Goal: Task Accomplishment & Management: Use online tool/utility

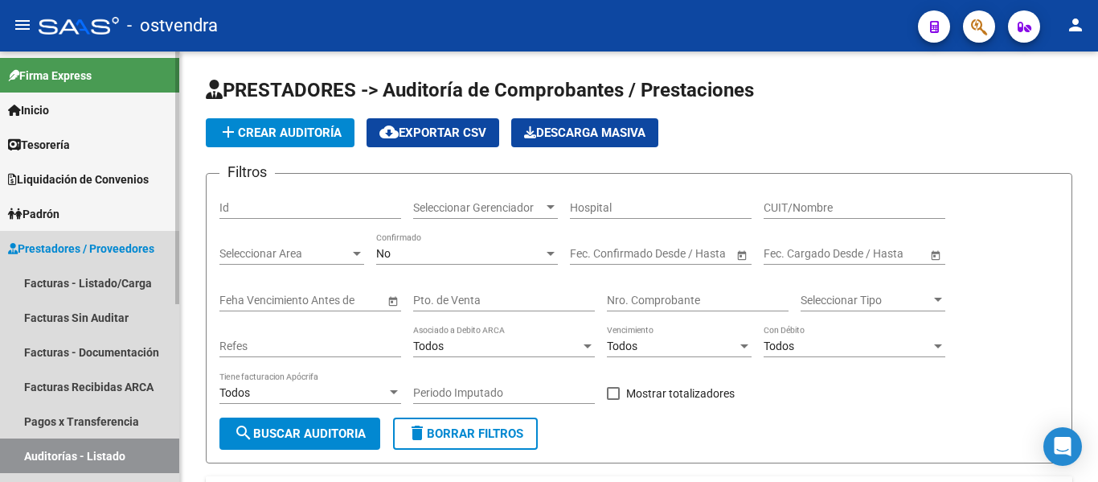
click at [12, 245] on icon at bounding box center [13, 248] width 10 height 11
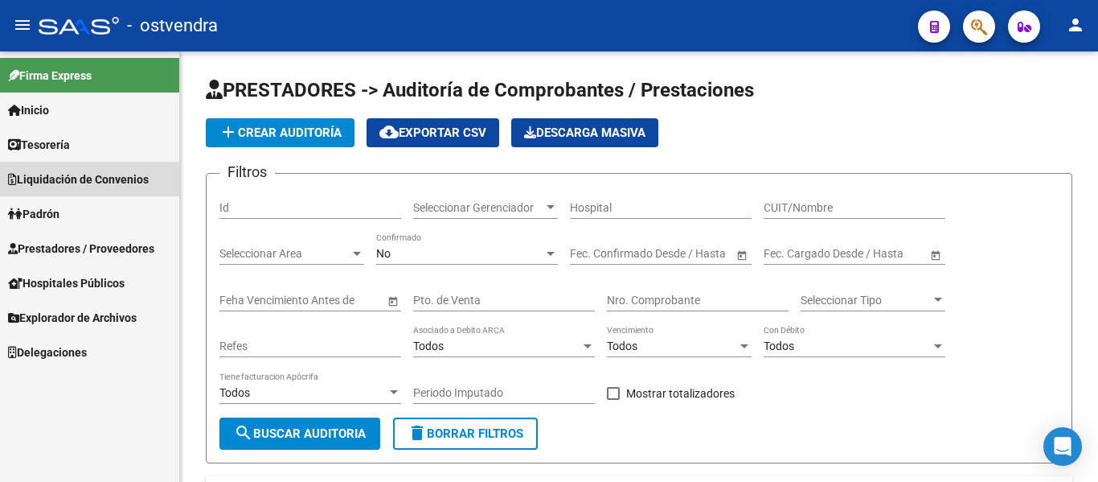
click at [55, 162] on link "Liquidación de Convenios" at bounding box center [89, 179] width 179 height 35
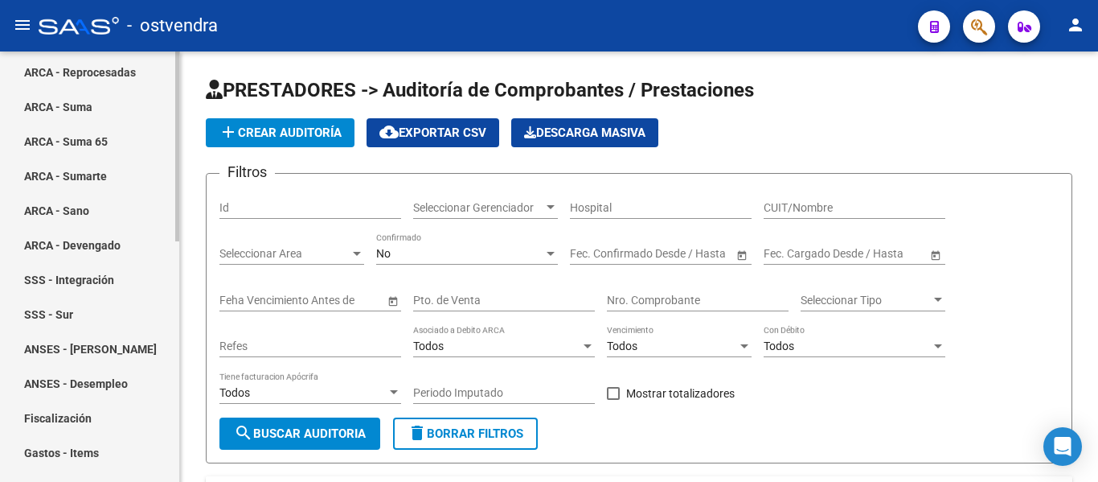
scroll to position [544, 0]
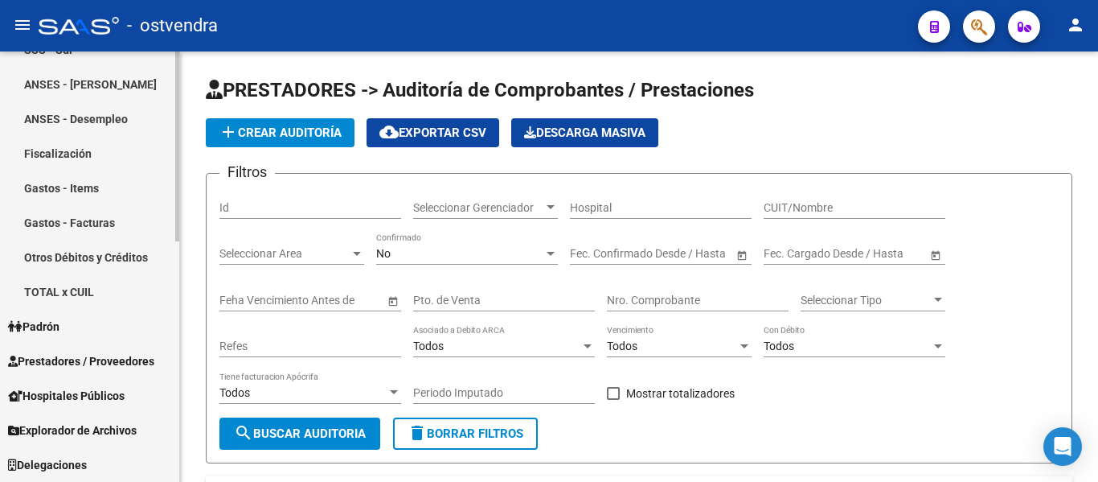
click at [42, 359] on span "Prestadores / Proveedores" at bounding box center [81, 361] width 146 height 18
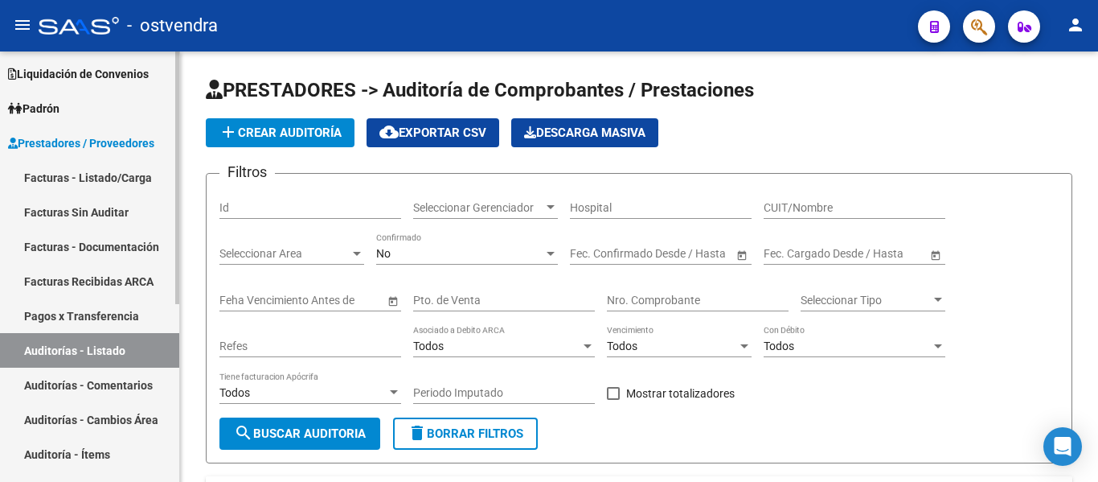
scroll to position [101, 0]
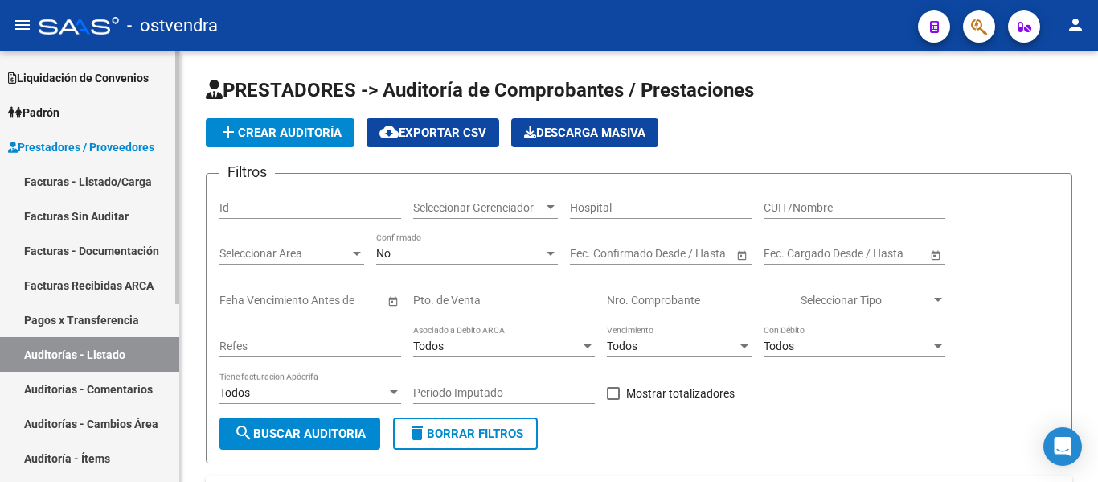
click at [90, 174] on link "Facturas - Listado/Carga" at bounding box center [89, 181] width 179 height 35
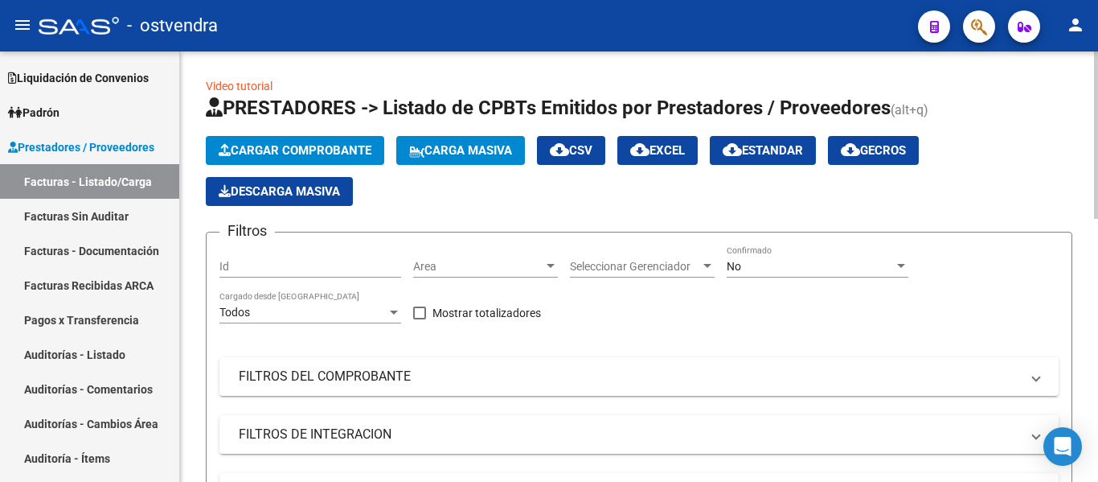
click at [251, 151] on span "Cargar Comprobante" at bounding box center [295, 150] width 153 height 14
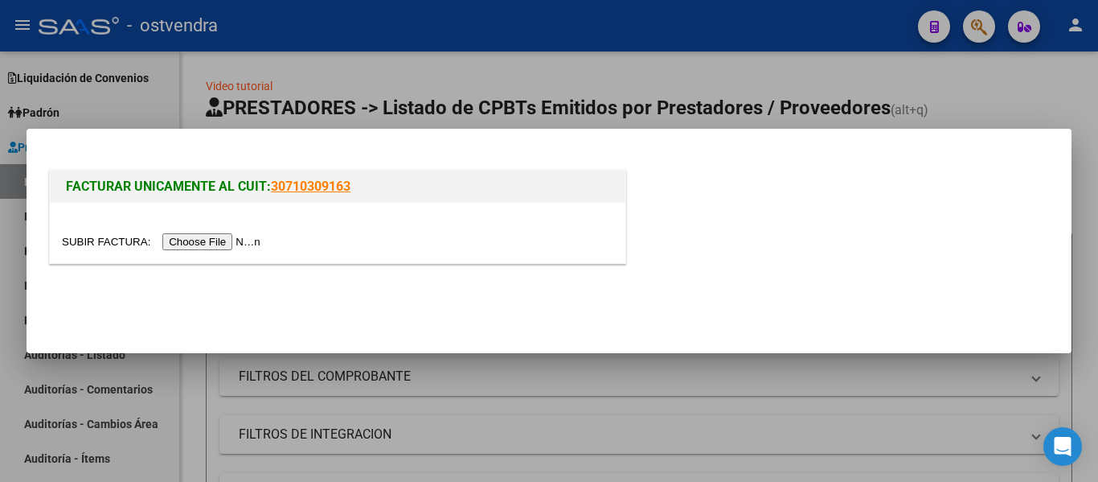
click at [182, 256] on div at bounding box center [338, 233] width 576 height 60
click at [184, 244] on input "file" at bounding box center [163, 241] width 203 height 17
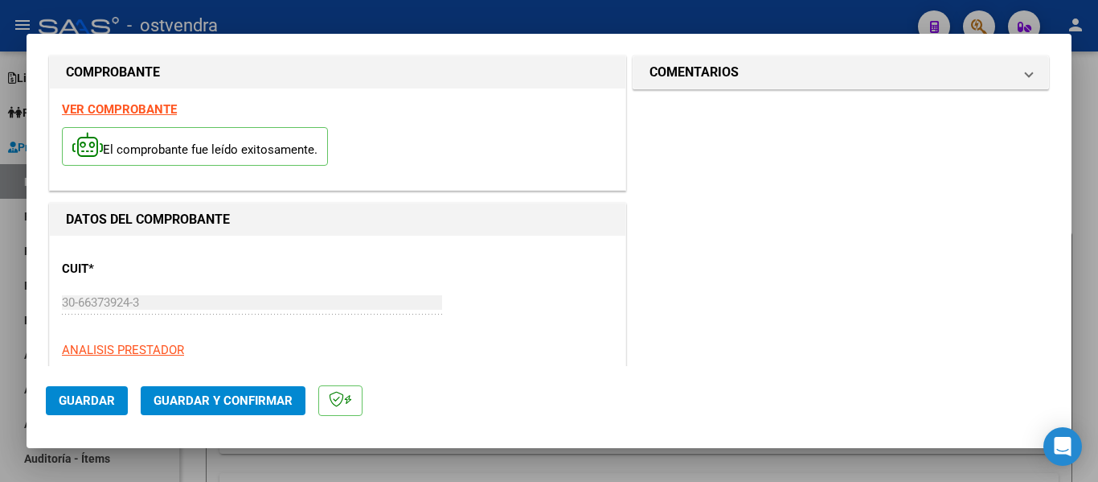
scroll to position [9, 0]
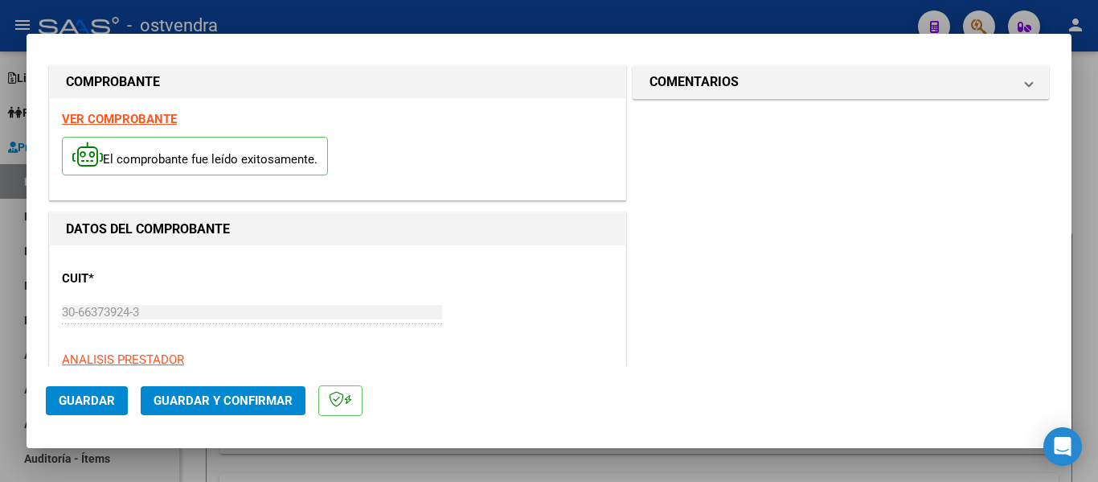
click at [88, 120] on strong "VER COMPROBANTE" at bounding box center [119, 119] width 115 height 14
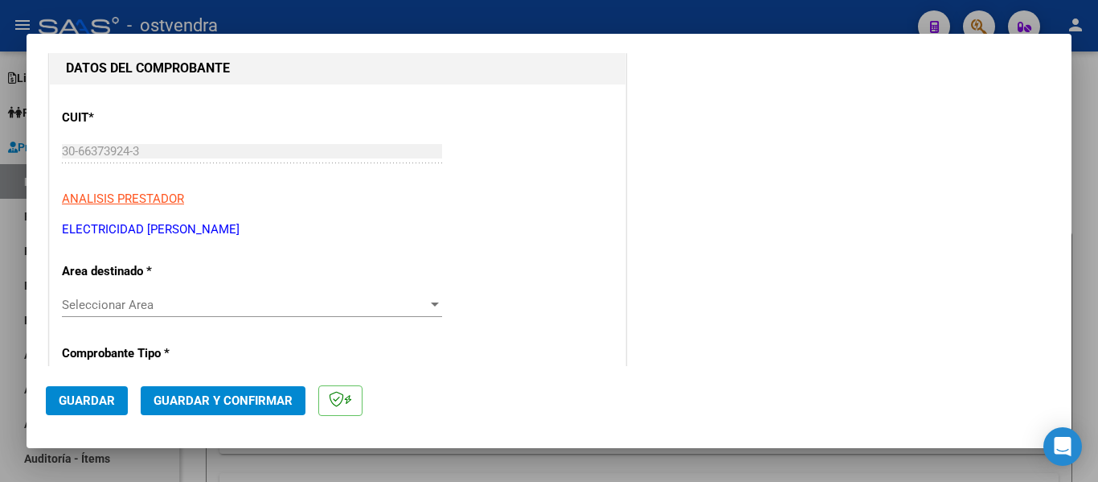
scroll to position [168, 0]
click at [143, 315] on div "Seleccionar Area Seleccionar Area" at bounding box center [252, 306] width 380 height 24
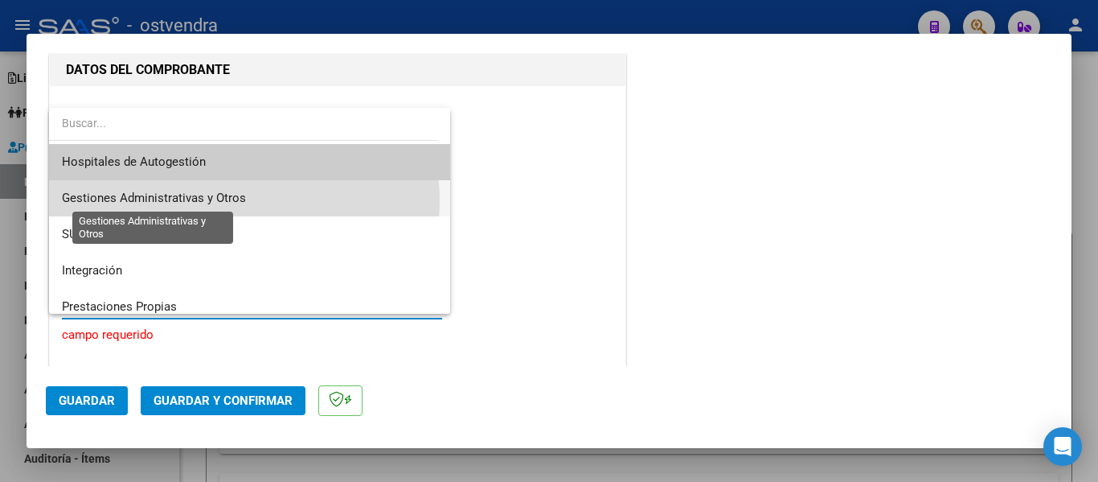
click at [234, 200] on span "Gestiones Administrativas y Otros" at bounding box center [154, 198] width 184 height 14
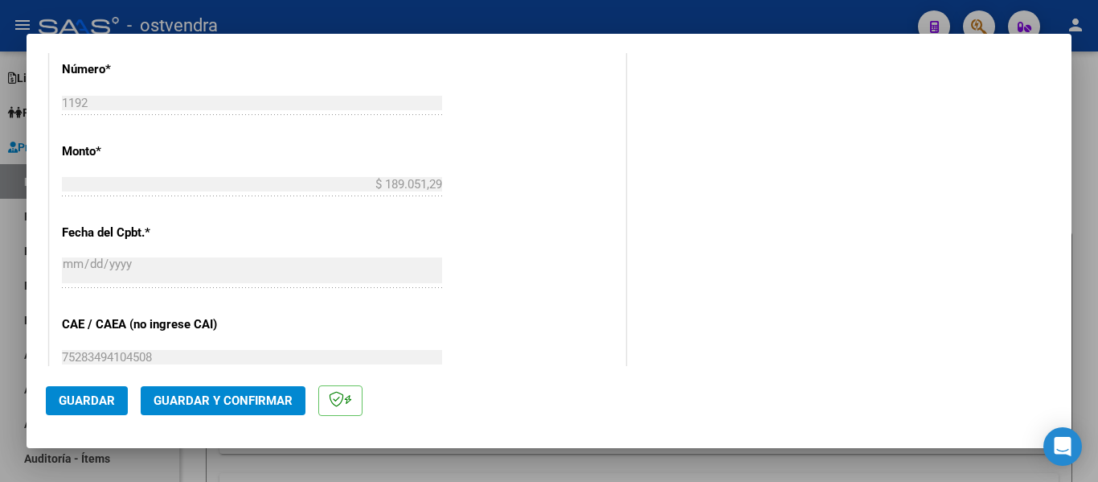
scroll to position [698, 0]
click at [188, 388] on button "Guardar y Confirmar" at bounding box center [223, 400] width 165 height 29
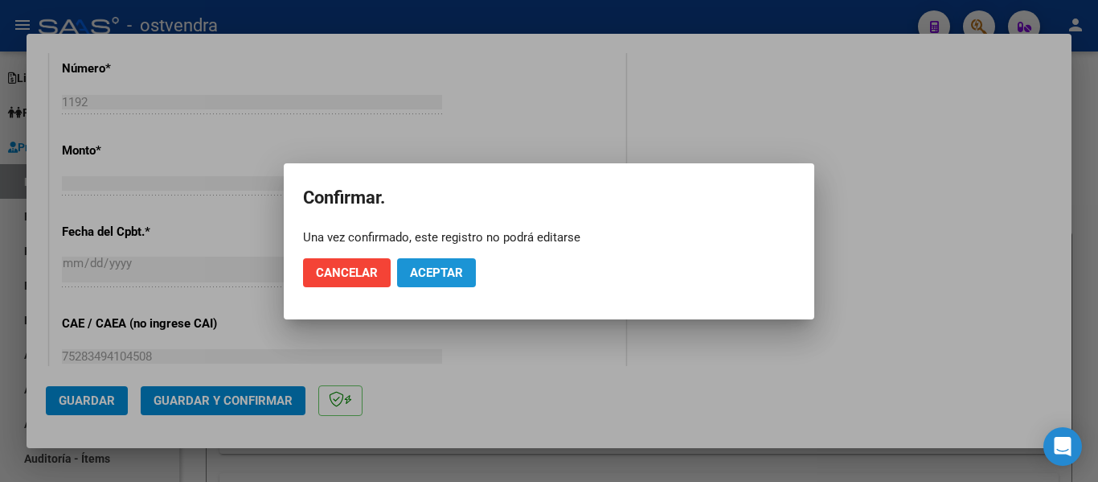
click at [446, 265] on span "Aceptar" at bounding box center [436, 272] width 53 height 14
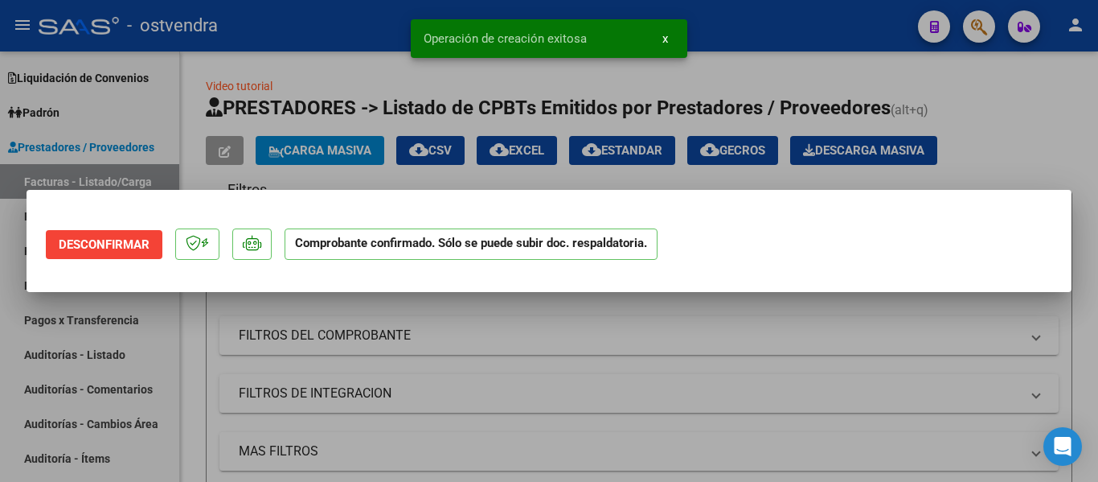
scroll to position [0, 0]
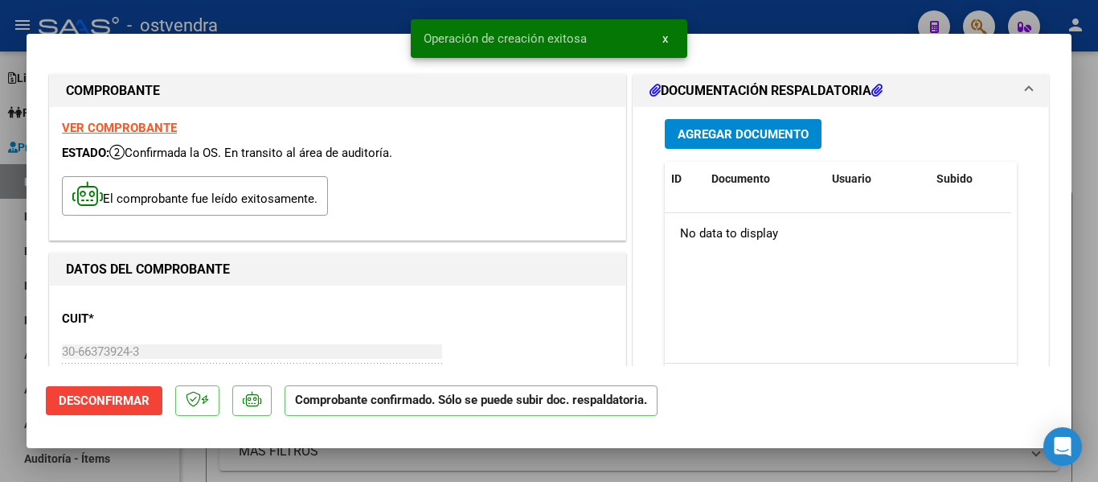
click at [296, 30] on div at bounding box center [549, 241] width 1098 height 482
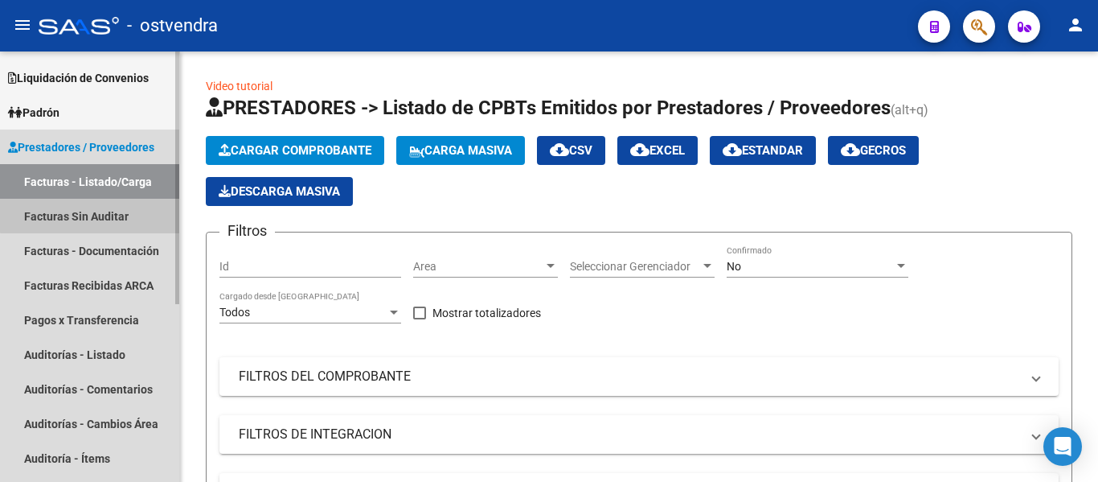
click at [102, 214] on link "Facturas Sin Auditar" at bounding box center [89, 216] width 179 height 35
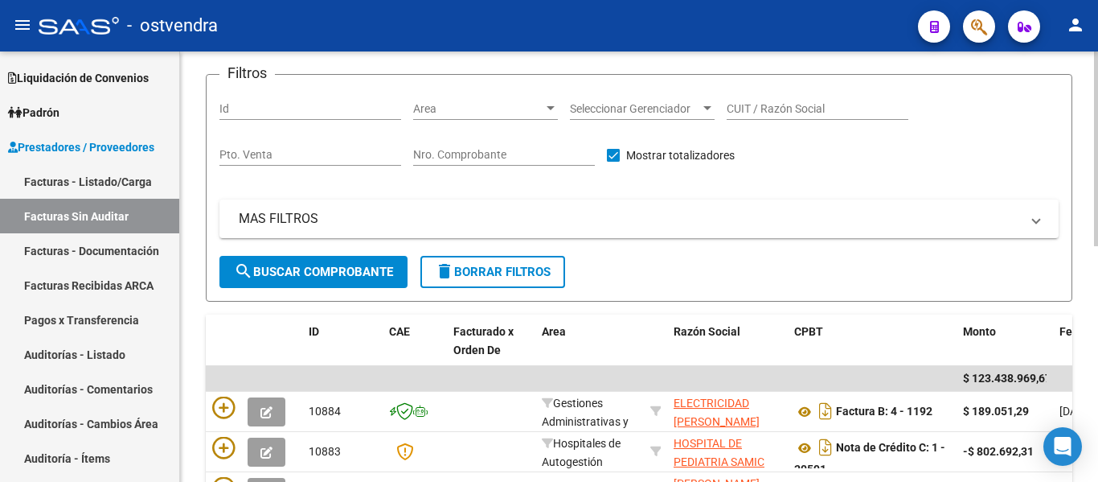
scroll to position [100, 0]
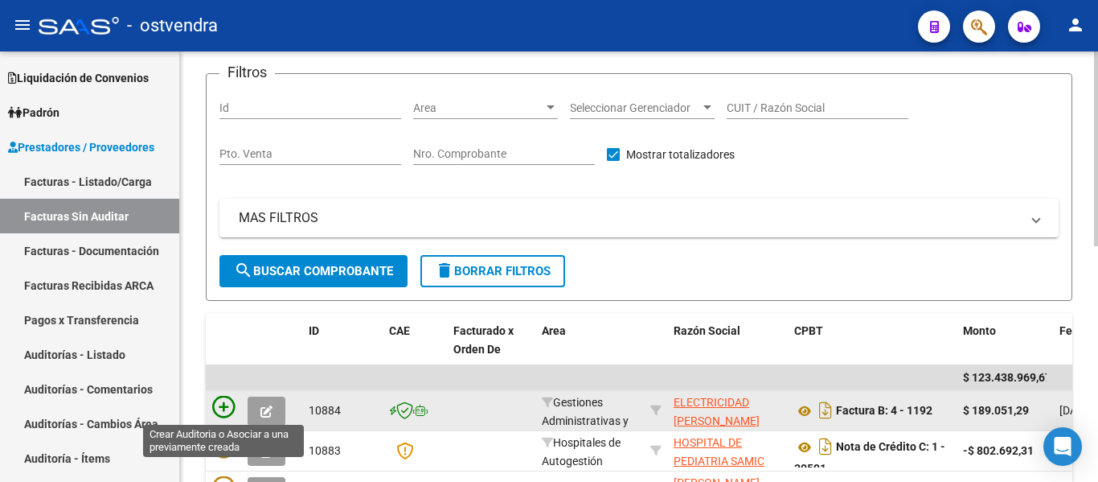
click at [223, 407] on icon at bounding box center [223, 407] width 23 height 23
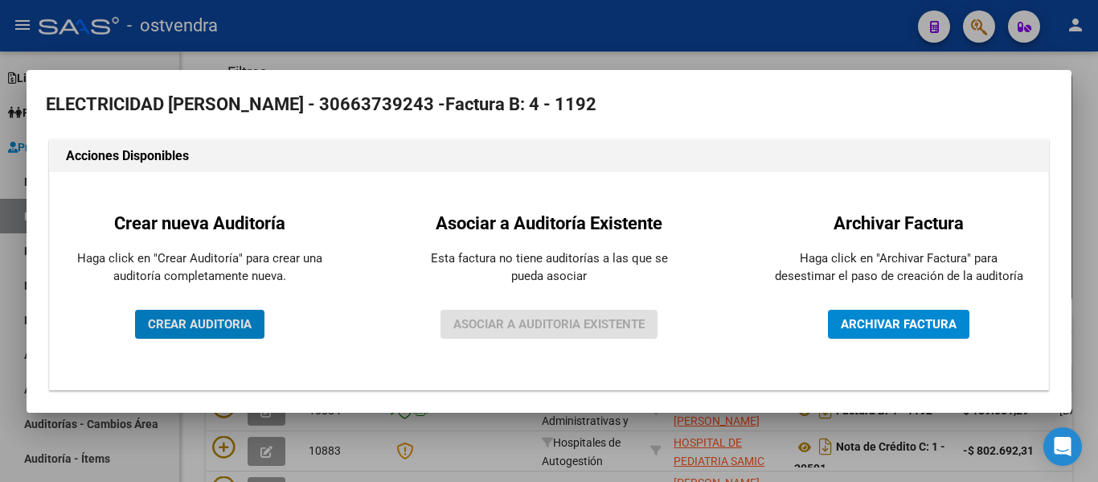
click at [214, 329] on span "CREAR AUDITORIA" at bounding box center [200, 324] width 104 height 14
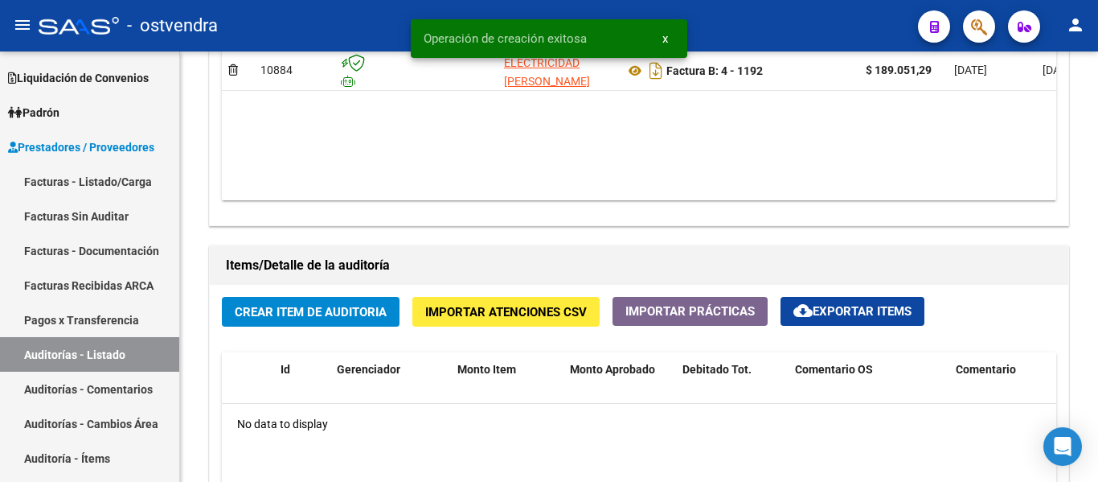
scroll to position [968, 0]
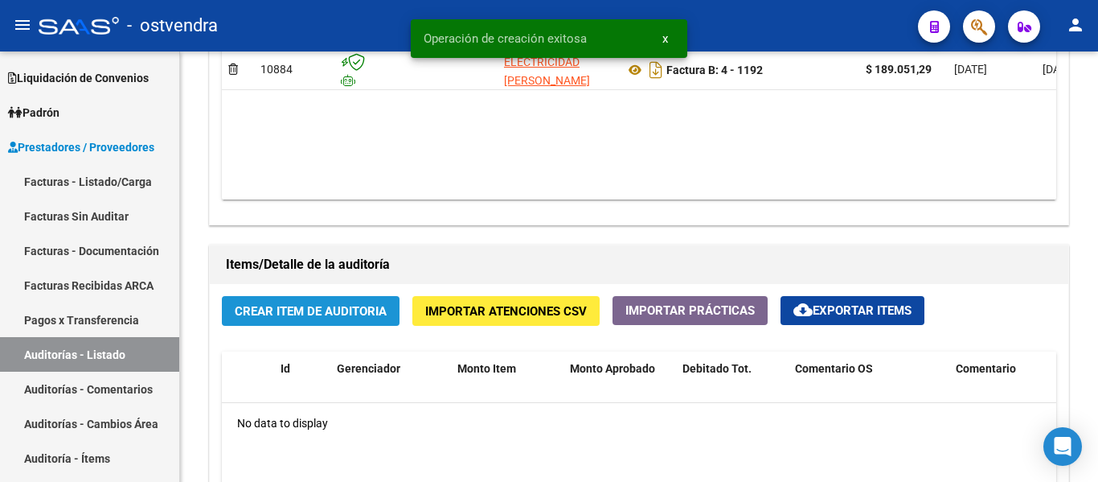
click at [371, 324] on button "Crear Item de Auditoria" at bounding box center [311, 311] width 178 height 30
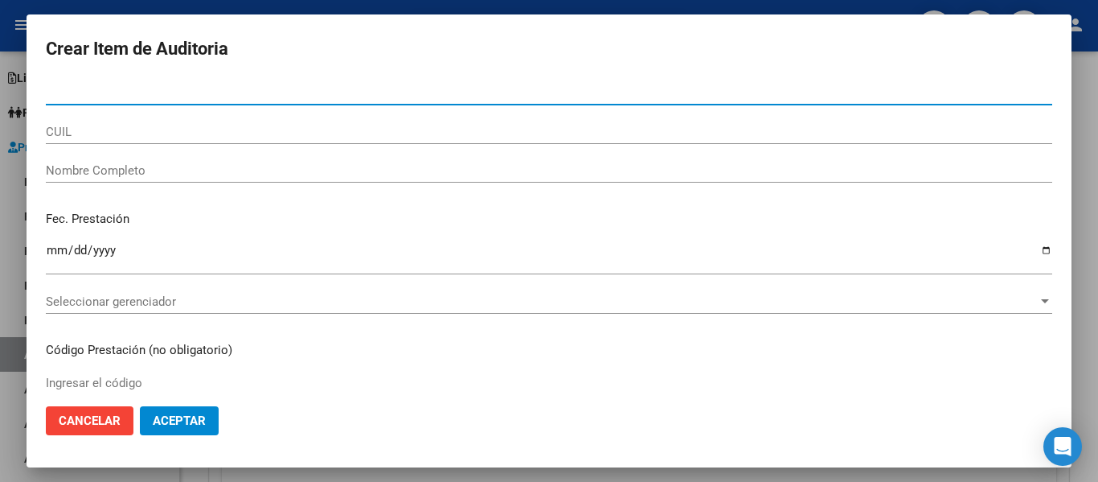
click at [236, 303] on span "Seleccionar gerenciador" at bounding box center [542, 301] width 992 height 14
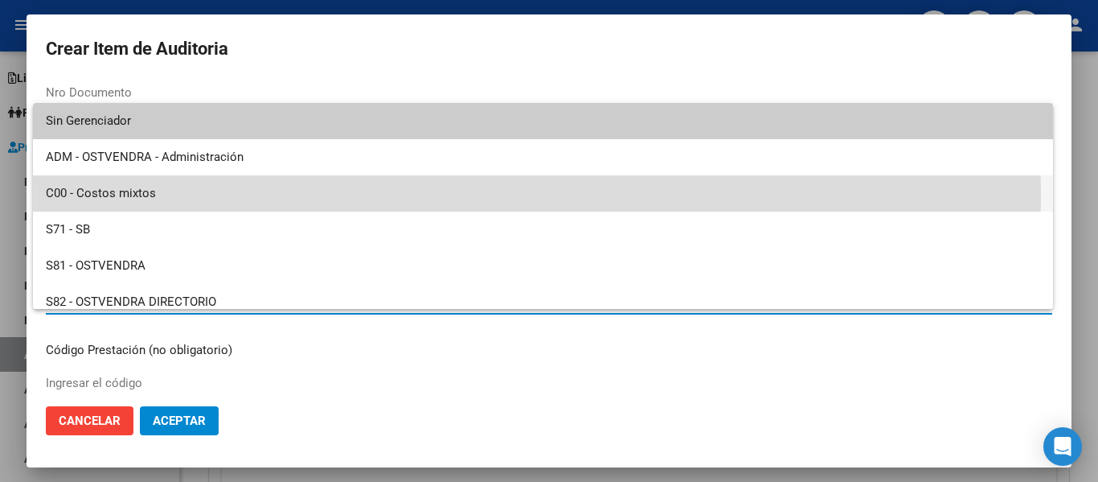
click at [228, 196] on span "C00 - Costos mixtos" at bounding box center [543, 193] width 994 height 36
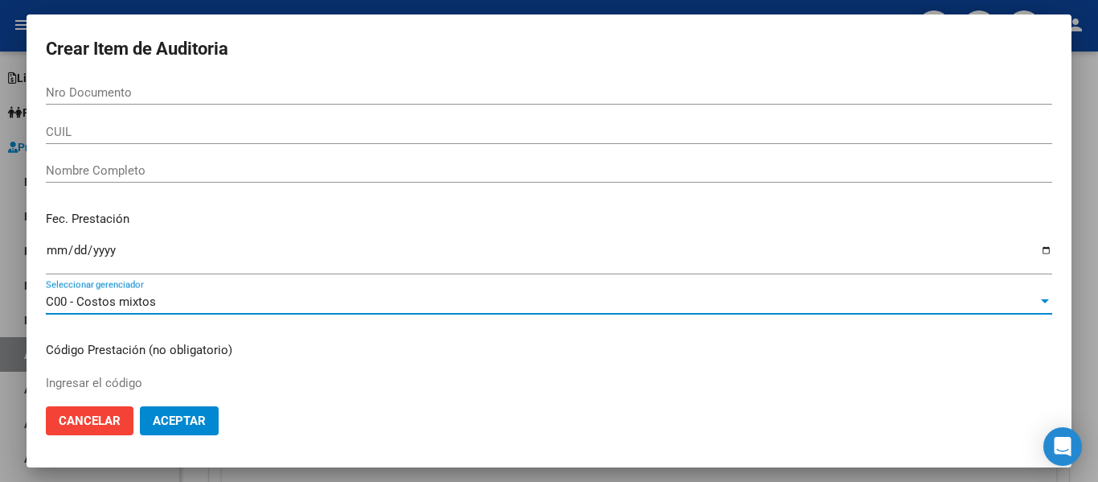
click at [181, 413] on span "Aceptar" at bounding box center [179, 420] width 53 height 14
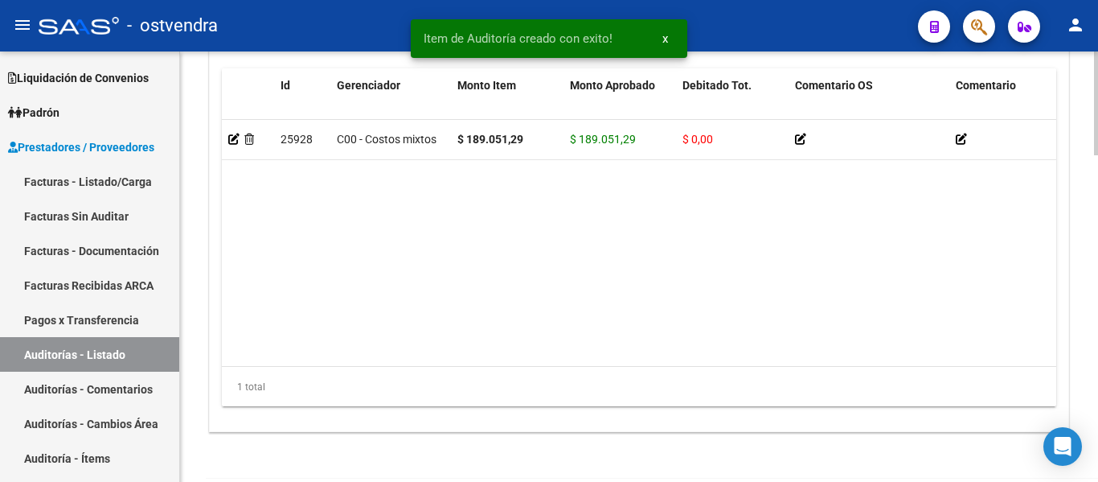
scroll to position [1359, 0]
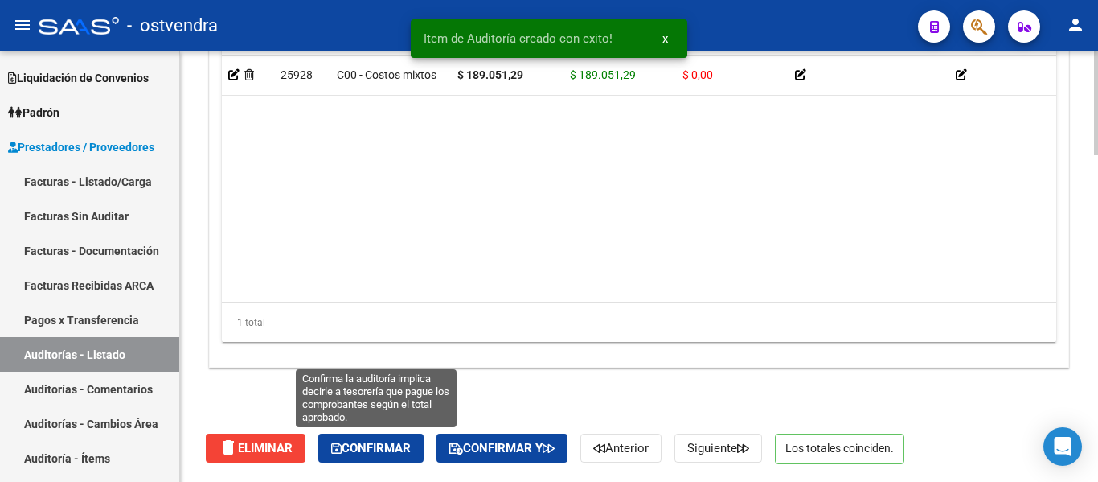
click at [379, 448] on span "Confirmar" at bounding box center [371, 448] width 80 height 14
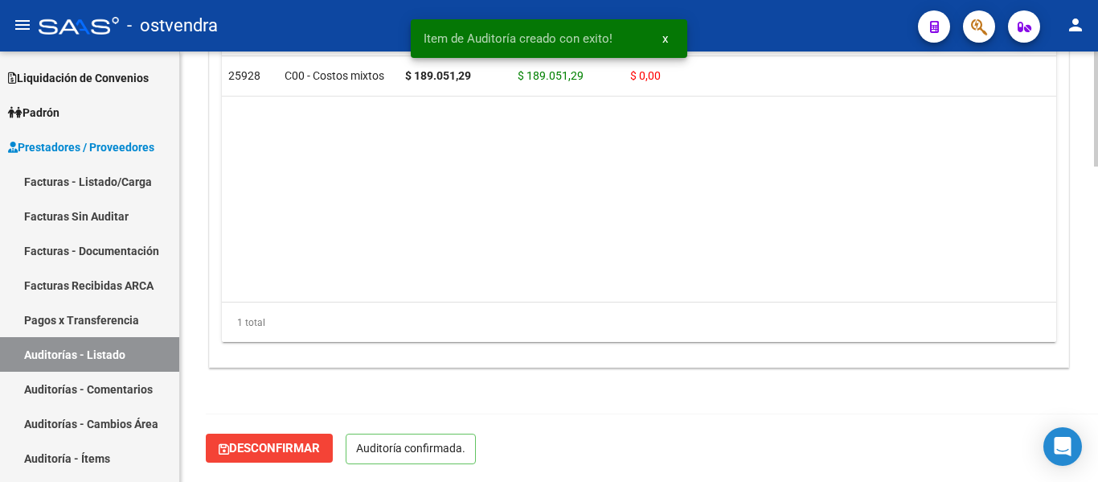
scroll to position [1176, 0]
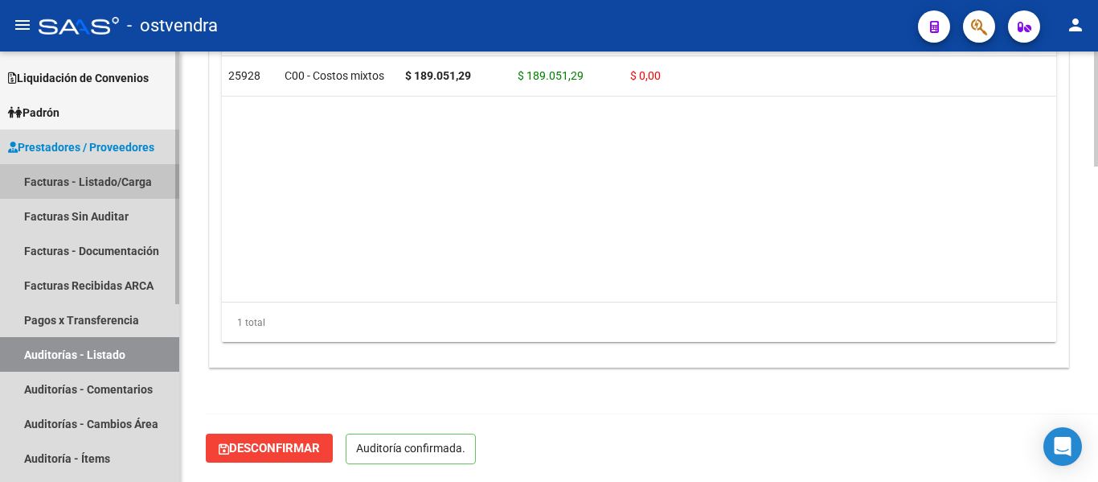
click at [128, 191] on link "Facturas - Listado/Carga" at bounding box center [89, 181] width 179 height 35
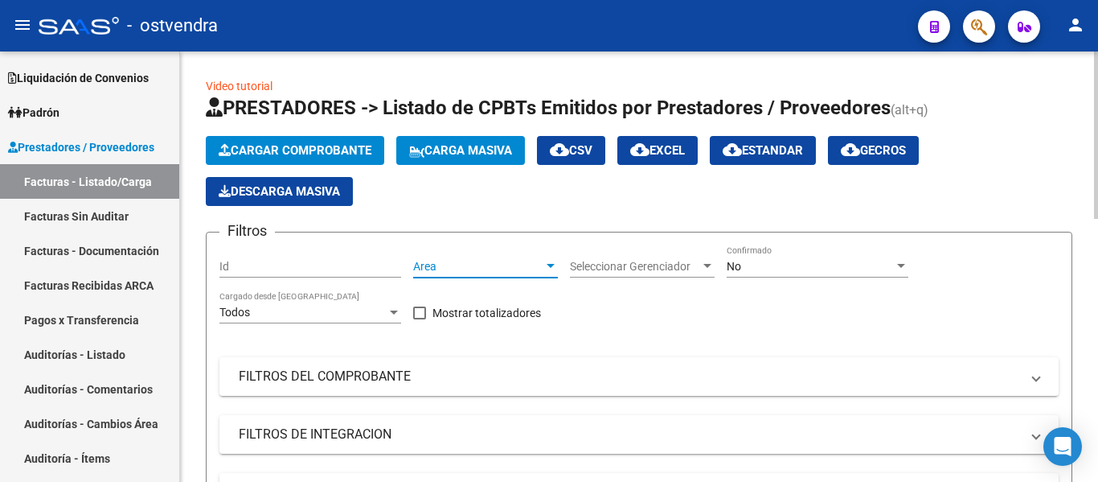
click at [452, 268] on span "Area" at bounding box center [478, 267] width 130 height 14
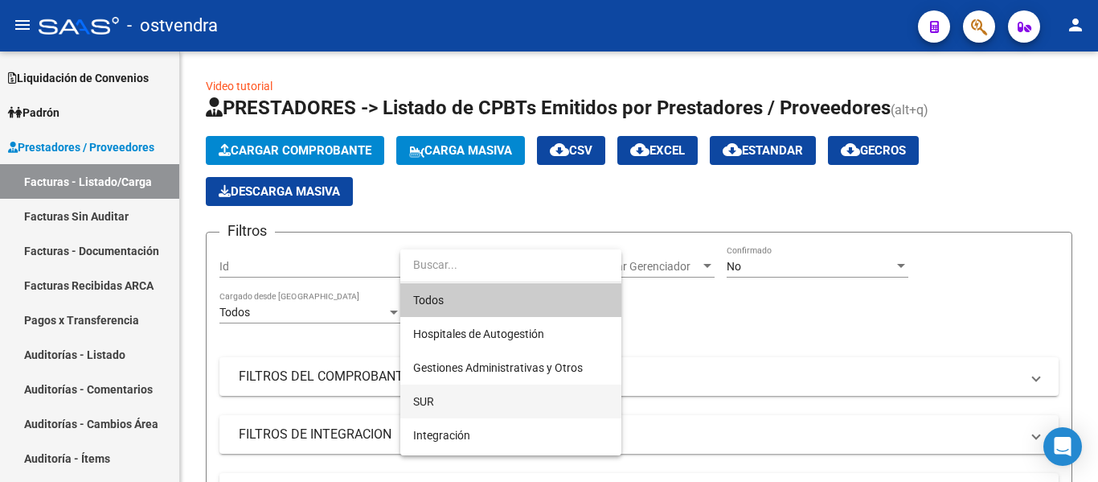
scroll to position [301, 0]
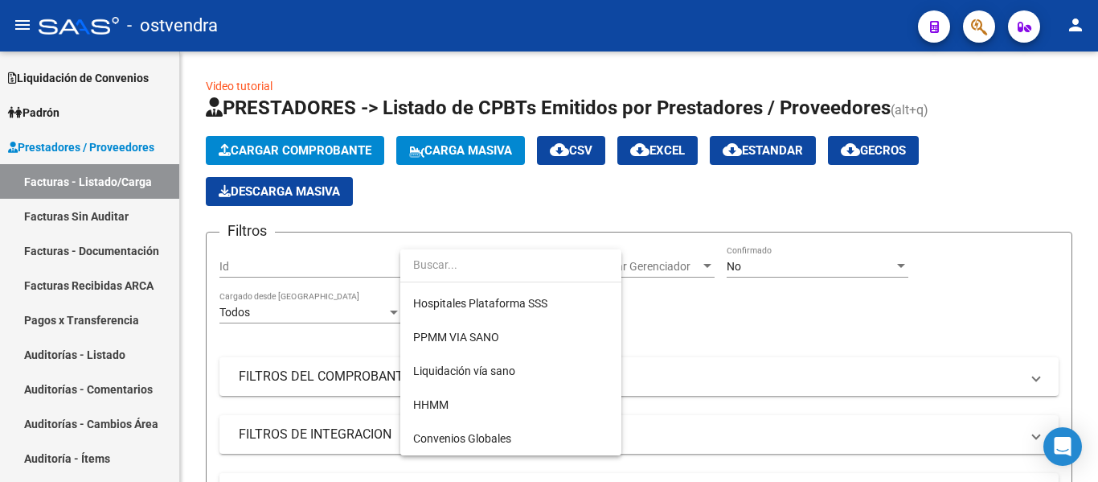
click at [125, 216] on div at bounding box center [549, 241] width 1098 height 482
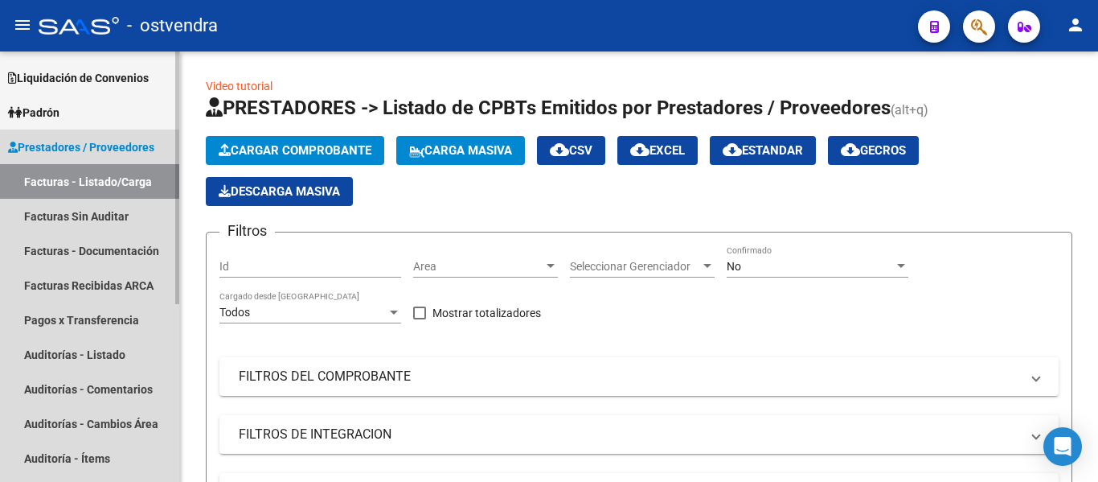
click at [116, 194] on link "Facturas - Listado/Carga" at bounding box center [89, 181] width 179 height 35
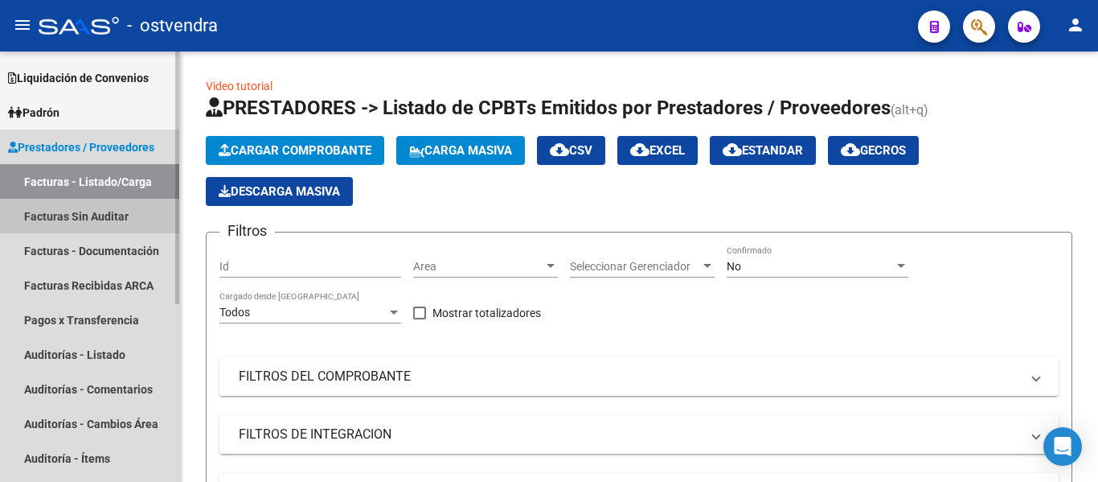
click at [105, 215] on link "Facturas Sin Auditar" at bounding box center [89, 216] width 179 height 35
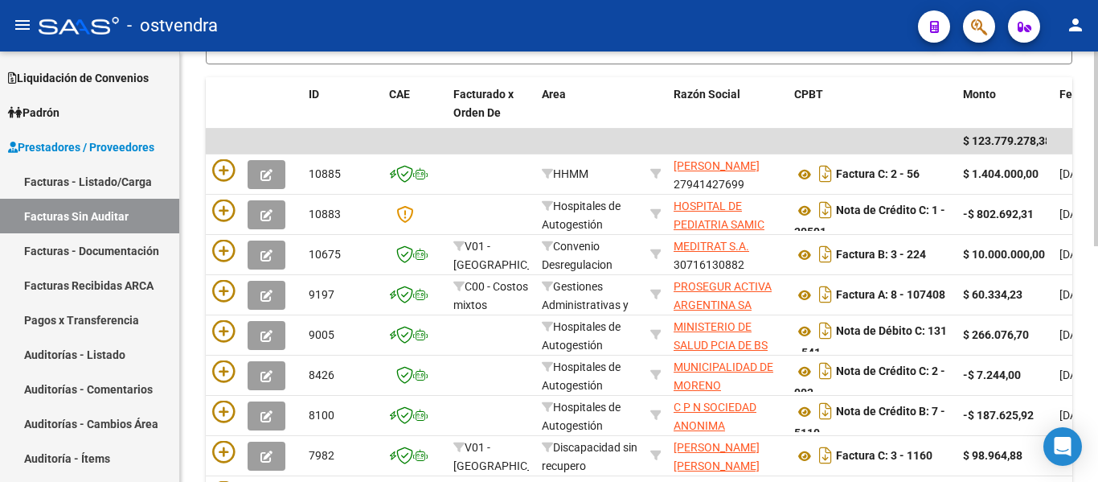
scroll to position [337, 0]
